Goal: Information Seeking & Learning: Learn about a topic

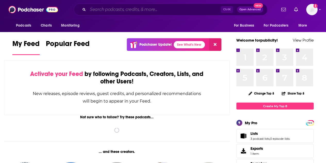
click at [141, 9] on input "Search podcasts, credits, & more..." at bounding box center [154, 9] width 133 height 8
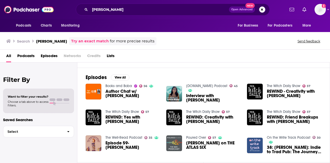
scroll to position [66, 0]
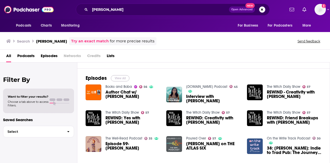
click at [119, 77] on button "View All" at bounding box center [120, 78] width 19 height 6
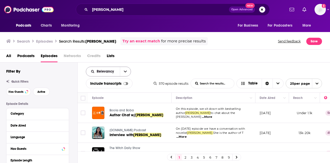
click at [125, 71] on icon "open menu" at bounding box center [125, 72] width 3 height 2
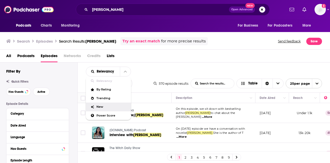
click at [101, 105] on span "New" at bounding box center [111, 106] width 30 height 3
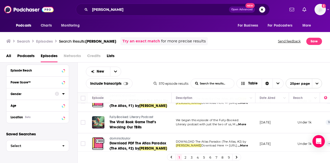
scroll to position [166, 0]
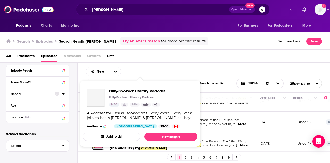
click at [132, 110] on div "Fully-Booked: Literary Podcast Fully-Booked: Literary Podcast 18 Idle Arts + 1 …" at bounding box center [140, 108] width 115 height 48
click at [96, 93] on img "Fully-Booked: Literary Podcast" at bounding box center [96, 97] width 18 height 18
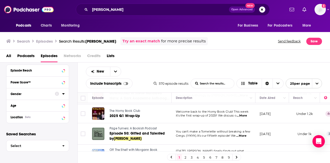
scroll to position [343, 0]
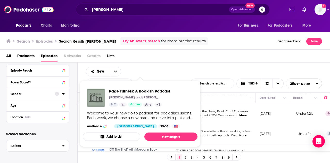
click at [95, 95] on img "Page Turners: A Bookish Podcast" at bounding box center [96, 97] width 18 height 18
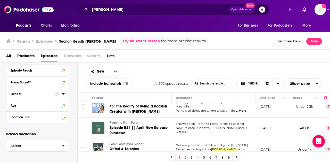
scroll to position [398, 0]
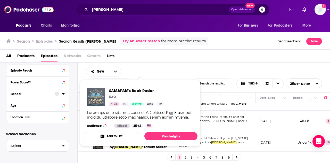
click at [96, 96] on img "SAM&PAM's Book Radar" at bounding box center [96, 97] width 18 height 18
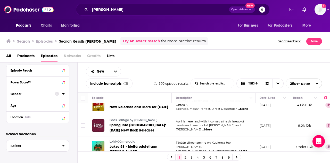
scroll to position [456, 0]
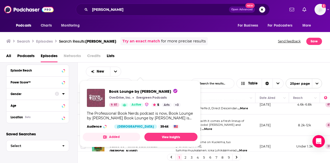
click at [96, 97] on img "Book Lounge by Libby" at bounding box center [96, 98] width 18 height 18
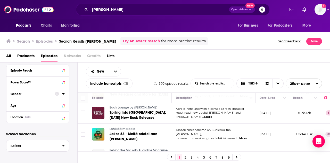
scroll to position [476, 0]
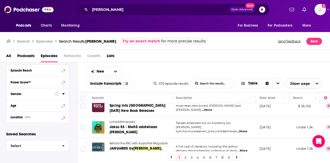
click at [185, 156] on link "2" at bounding box center [185, 157] width 5 height 6
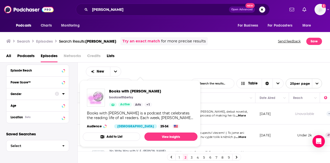
click at [98, 97] on img "Books with Betsy" at bounding box center [96, 97] width 18 height 18
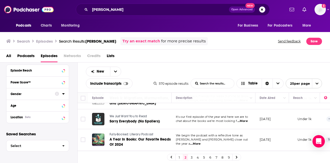
scroll to position [216, 0]
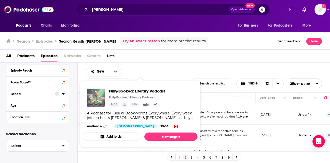
click at [95, 94] on img "Fully-Booked: Literary Podcast" at bounding box center [96, 97] width 18 height 18
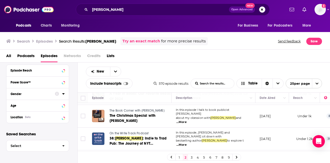
scroll to position [258, 0]
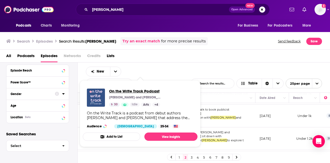
click at [135, 89] on span "On the Write Track Podcast" at bounding box center [135, 90] width 52 height 5
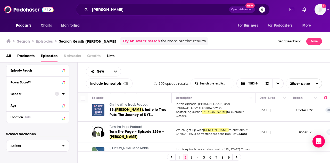
scroll to position [287, 0]
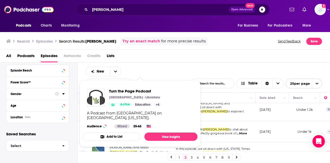
click at [97, 93] on img "Turn the Page Podcast" at bounding box center [96, 97] width 18 height 18
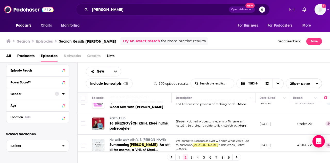
scroll to position [0, 0]
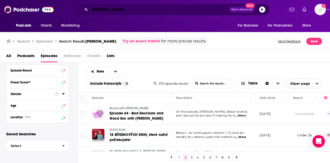
click at [132, 11] on input "olivie blake" at bounding box center [159, 9] width 139 height 8
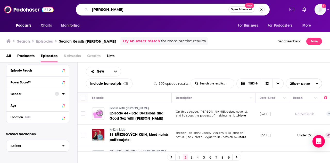
click at [132, 11] on input "olivie blake" at bounding box center [159, 9] width 138 height 8
type input "leigh bardugo"
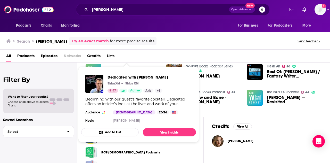
scroll to position [112, 0]
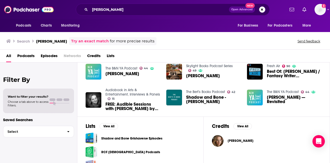
click at [52, 54] on span "Episodes" at bounding box center [49, 57] width 17 height 11
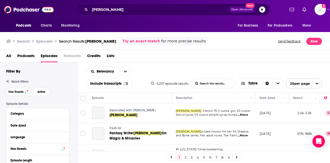
scroll to position [16, 0]
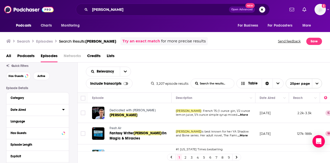
click at [25, 109] on div "Date Aired" at bounding box center [35, 110] width 48 height 4
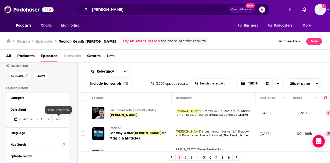
click at [58, 120] on button "12M" at bounding box center [58, 119] width 12 height 8
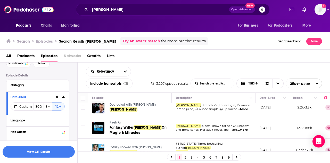
scroll to position [0, 0]
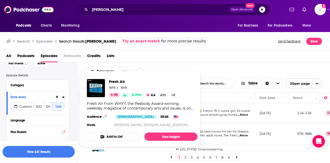
click at [117, 128] on div "Fresh Air NPR NPR 90 Active 4.4 Arts + 5 Fresh Air from WHYY, the Peabody Award…" at bounding box center [140, 104] width 115 height 58
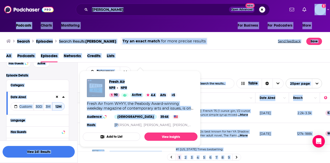
click at [202, 62] on div "All Podcasts Episodes Networks Credits Lists" at bounding box center [166, 57] width 320 height 11
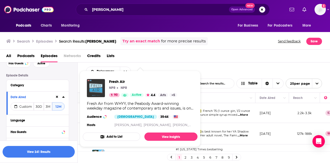
click at [99, 87] on img "Fresh Air" at bounding box center [96, 88] width 18 height 18
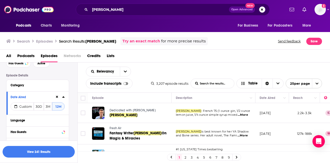
click at [195, 55] on div "All Podcasts Episodes Networks Credits Lists" at bounding box center [166, 57] width 320 height 11
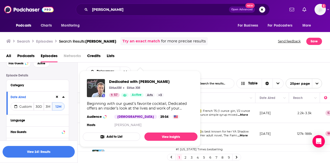
click at [97, 86] on img "Dedicated with Doug Brunt" at bounding box center [96, 88] width 18 height 18
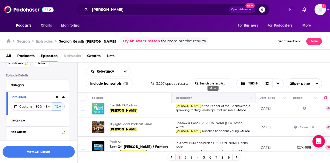
scroll to position [69, 0]
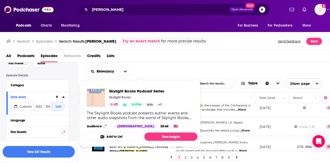
click at [102, 94] on img "Skylight Books Podcast Series" at bounding box center [96, 97] width 18 height 18
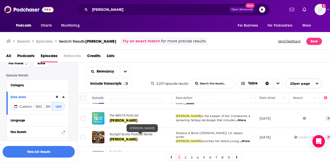
scroll to position [44, 0]
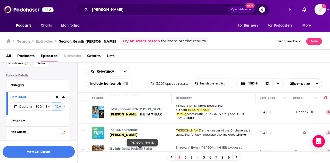
click at [45, 151] on button "View 241 Results" at bounding box center [39, 152] width 72 height 12
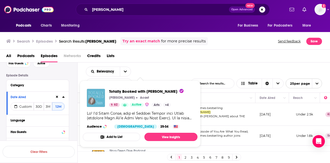
click at [96, 96] on img "Totally Booked with Zibby" at bounding box center [96, 98] width 18 height 18
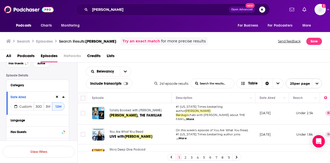
scroll to position [2, 0]
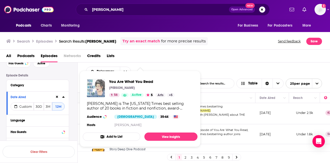
click at [99, 84] on img "You Are What You Read" at bounding box center [96, 88] width 18 height 18
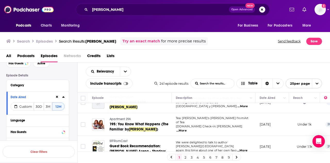
scroll to position [248, 0]
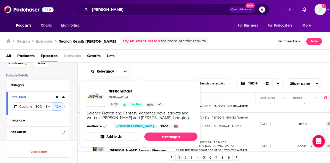
click at [122, 91] on span "SFFRomCast" at bounding box center [136, 90] width 55 height 5
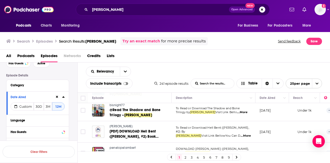
scroll to position [479, 0]
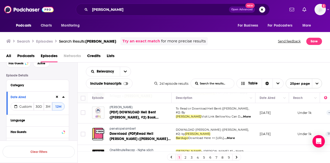
click at [185, 158] on link "2" at bounding box center [185, 157] width 5 height 6
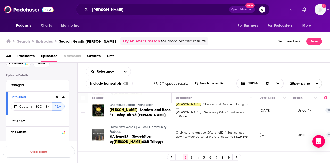
scroll to position [154, 0]
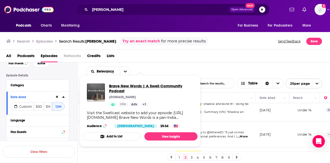
click at [119, 84] on span "Brave New Words | A Swell Community Podcast" at bounding box center [151, 88] width 84 height 10
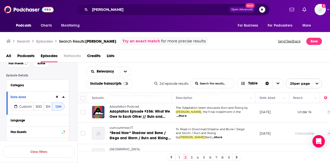
scroll to position [488, 0]
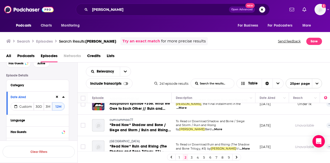
click at [191, 158] on link "3" at bounding box center [191, 157] width 5 height 6
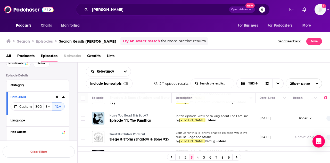
scroll to position [141, 0]
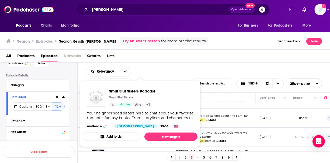
click at [95, 100] on img "Smut Slut Sisters Podcast" at bounding box center [96, 97] width 18 height 18
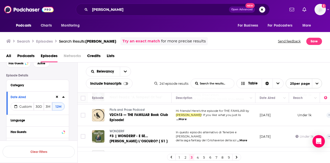
scroll to position [281, 0]
click at [25, 130] on div "Has Guests" at bounding box center [31, 132] width 41 height 4
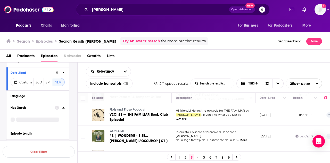
scroll to position [53, 0]
click at [29, 119] on span "All" at bounding box center [35, 117] width 48 height 7
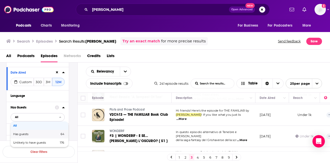
click at [25, 135] on span "Has guests" at bounding box center [28, 134] width 31 height 3
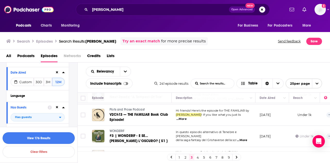
click at [46, 138] on button "View 176 Results" at bounding box center [39, 138] width 72 height 12
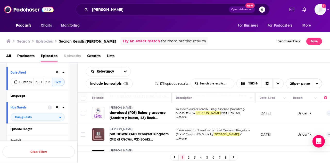
scroll to position [485, 0]
